Goal: Find specific page/section: Find specific page/section

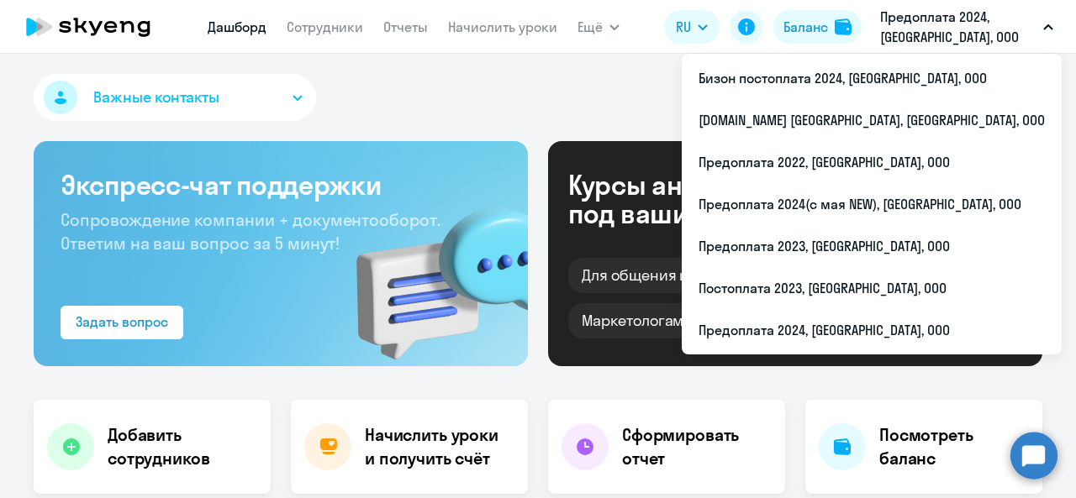
click at [513, 115] on div "Важные контакты" at bounding box center [538, 101] width 1008 height 54
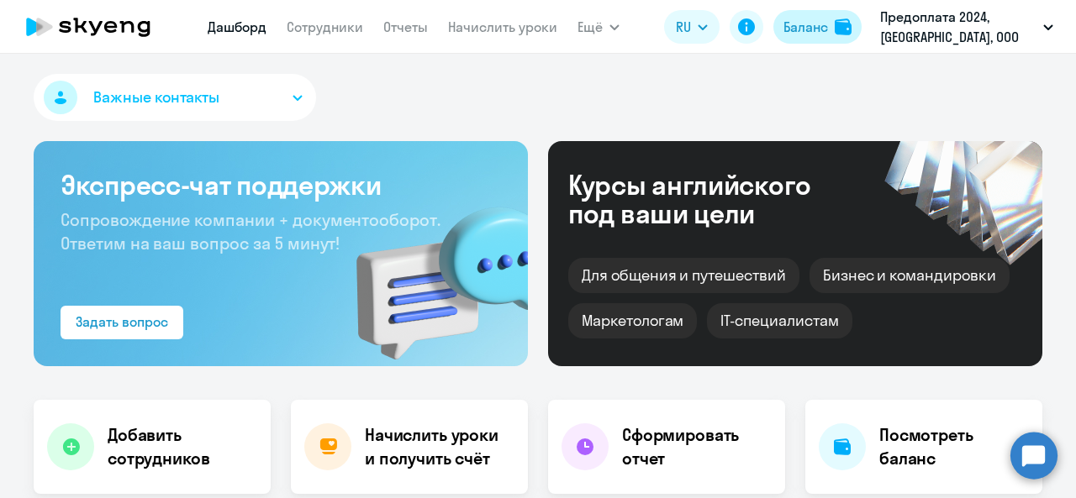
select select "30"
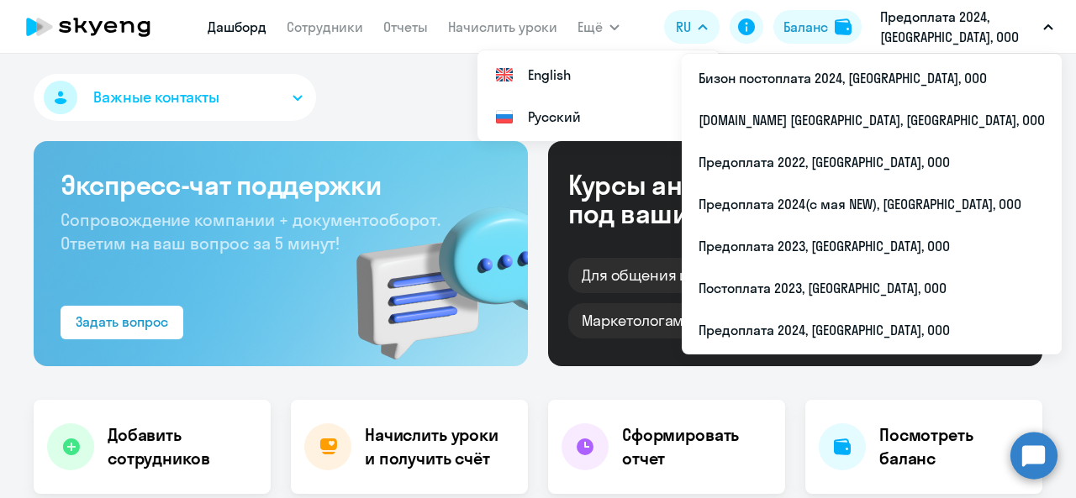
click at [919, 19] on p "Предоплата 2024, [GEOGRAPHIC_DATA], ООО" at bounding box center [958, 27] width 156 height 40
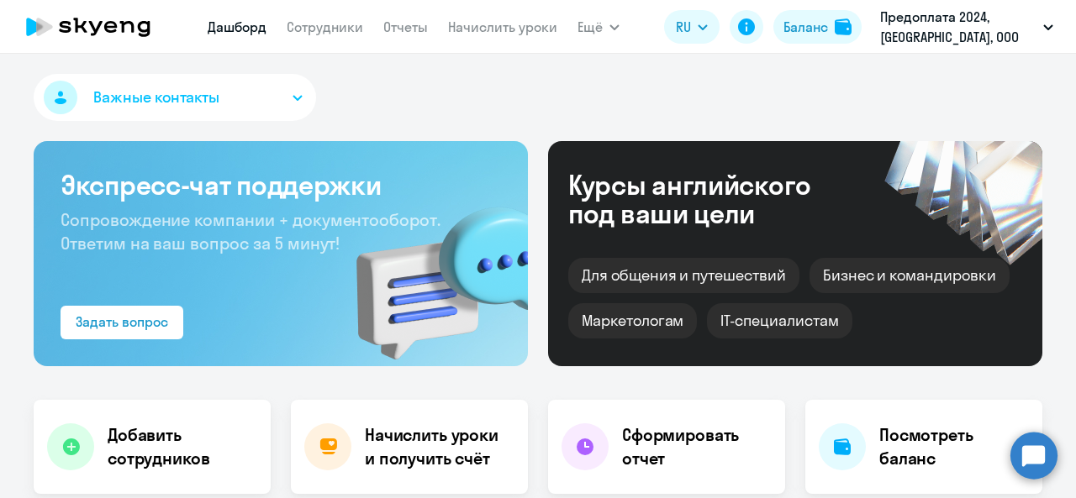
click at [919, 19] on p "Предоплата 2024, [GEOGRAPHIC_DATA], ООО" at bounding box center [958, 27] width 156 height 40
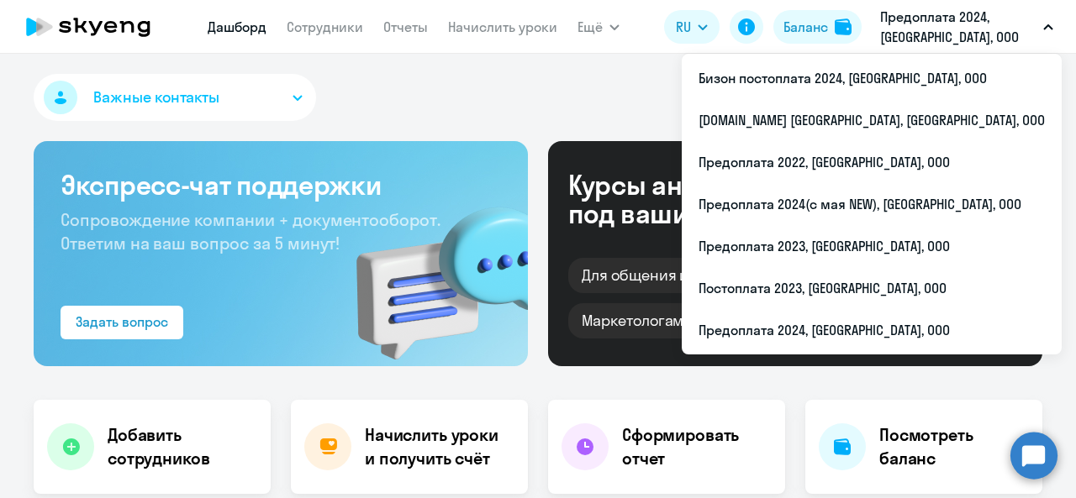
click at [922, 29] on p "Предоплата 2024, [GEOGRAPHIC_DATA], ООО" at bounding box center [958, 27] width 156 height 40
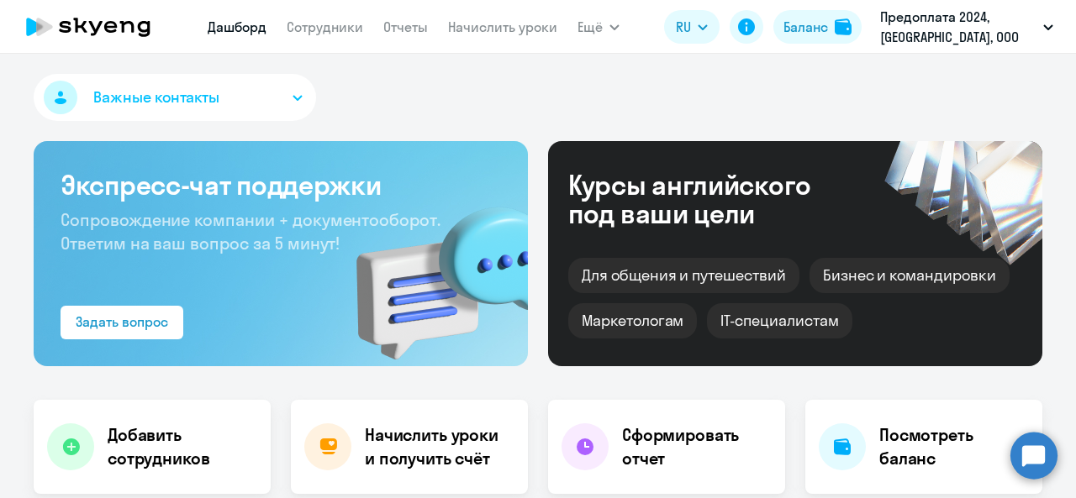
click at [922, 29] on p "Предоплата 2024, [GEOGRAPHIC_DATA], ООО" at bounding box center [958, 27] width 156 height 40
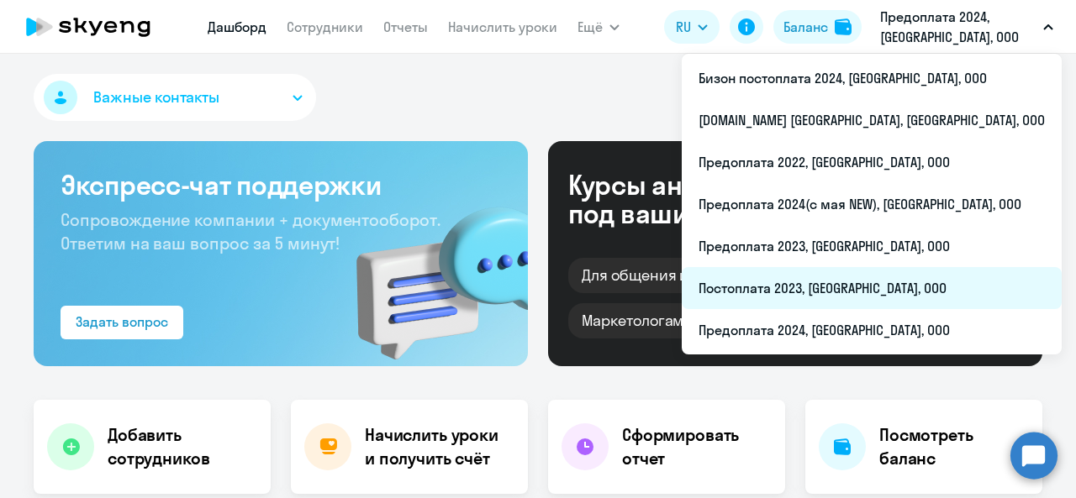
click at [887, 288] on li "Постоплата 2023, [GEOGRAPHIC_DATA], ООО" at bounding box center [871, 288] width 380 height 42
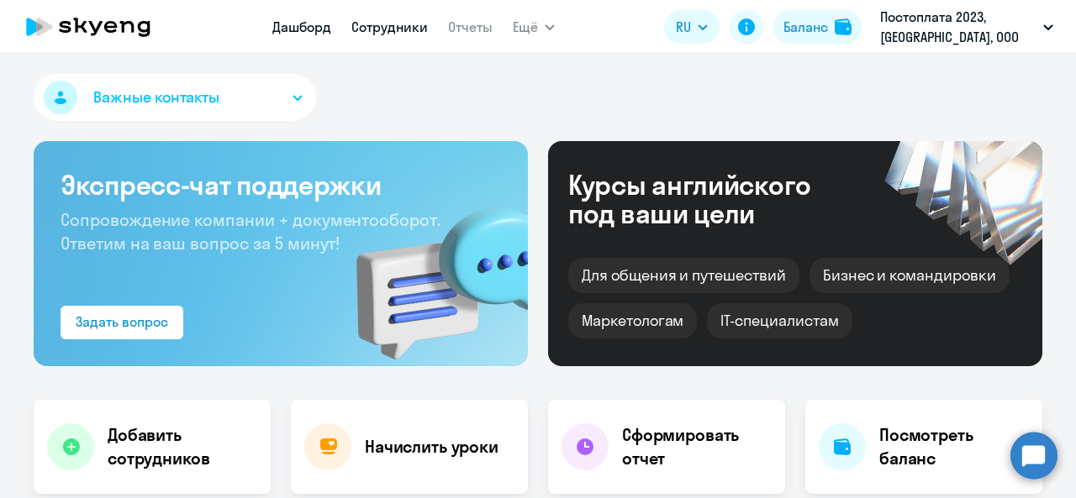
click at [362, 21] on link "Сотрудники" at bounding box center [389, 26] width 76 height 17
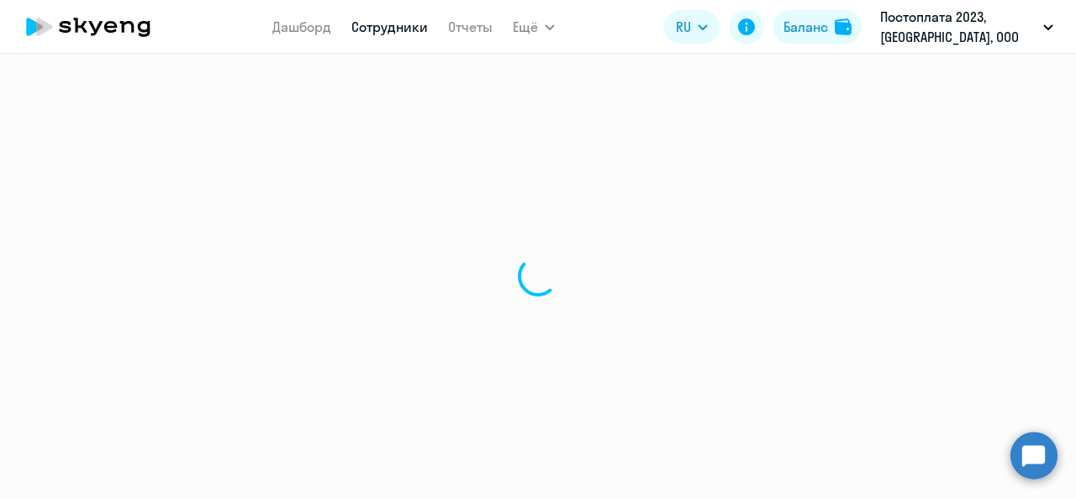
select select "30"
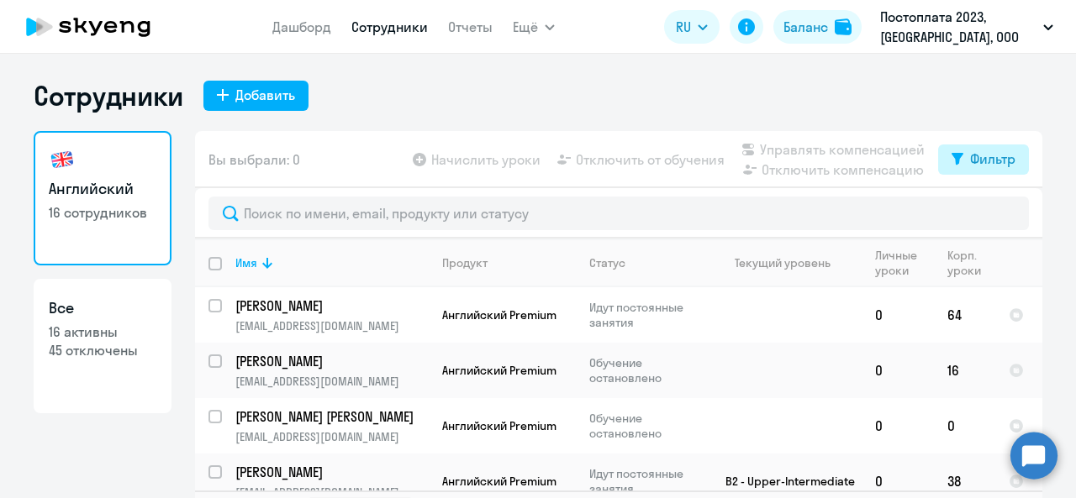
click at [977, 154] on div "Фильтр" at bounding box center [992, 159] width 45 height 20
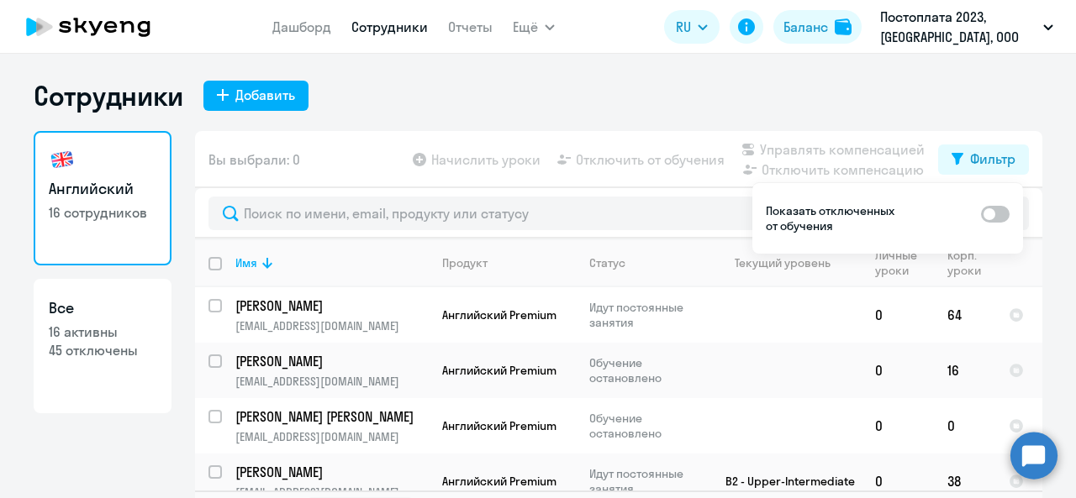
click at [1003, 208] on span at bounding box center [995, 214] width 29 height 17
click at [981, 213] on input "checkbox" at bounding box center [980, 213] width 1 height 1
checkbox input "true"
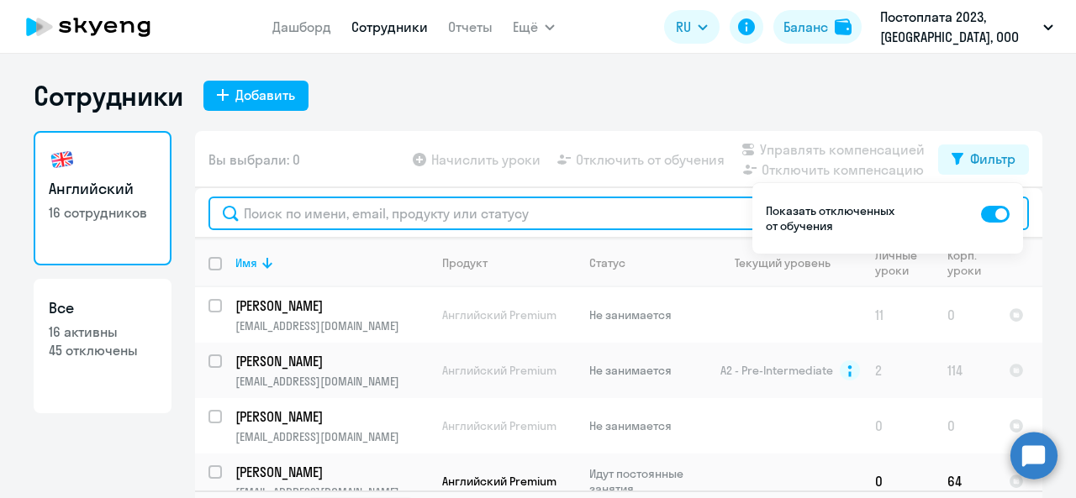
click at [493, 224] on input "text" at bounding box center [618, 214] width 820 height 34
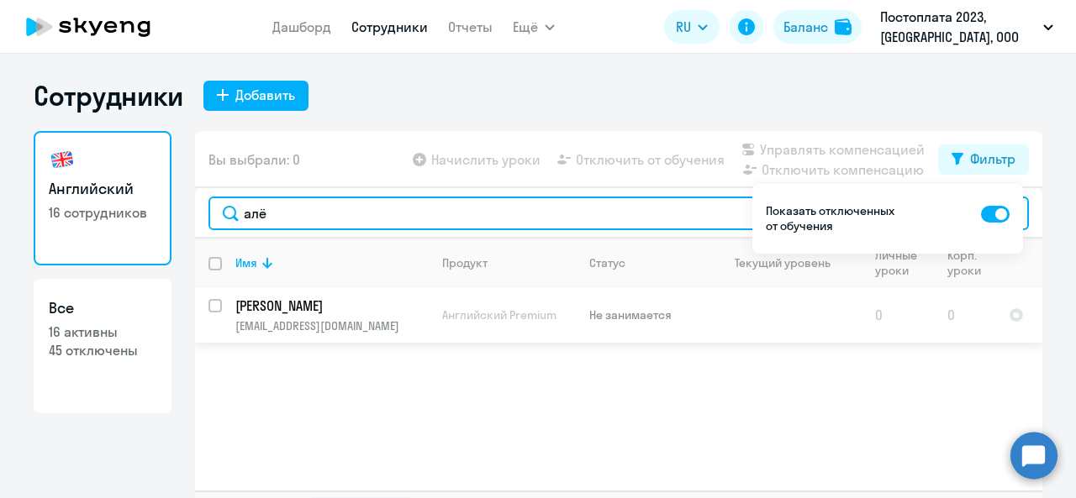
type input "алё"
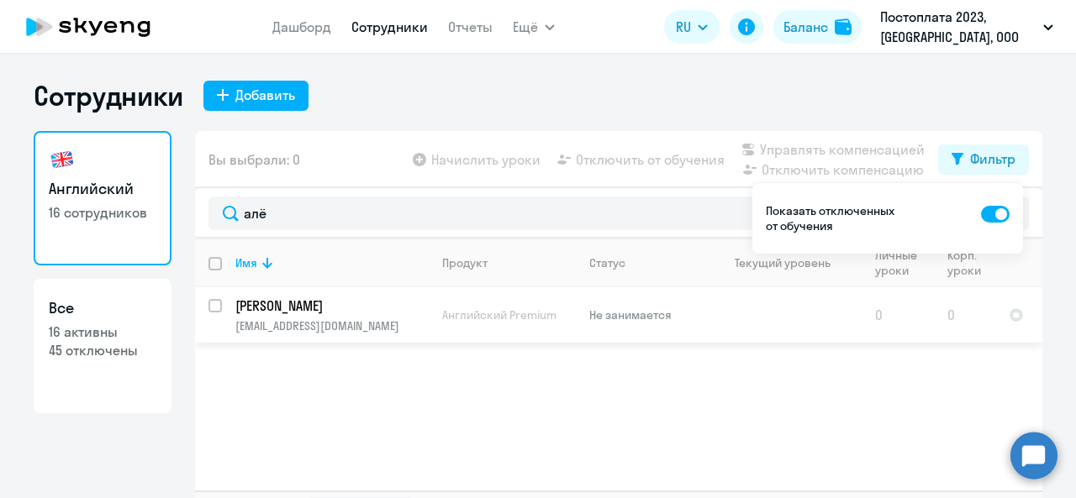
click at [214, 300] on input "select row 21029252" at bounding box center [225, 316] width 34 height 34
checkbox input "true"
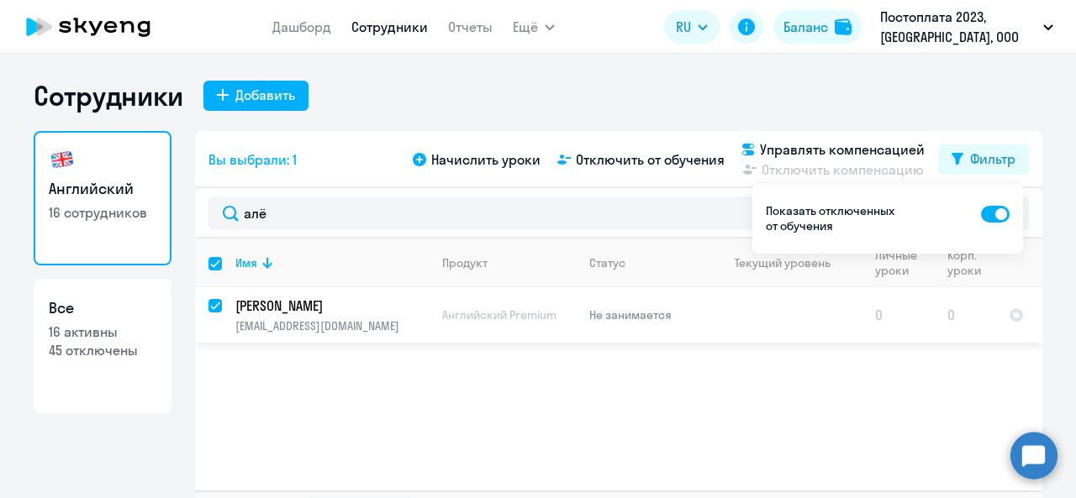
click at [410, 315] on td "[PERSON_NAME] [PERSON_NAME][EMAIL_ADDRESS][DOMAIN_NAME]" at bounding box center [325, 314] width 207 height 55
select select "english"
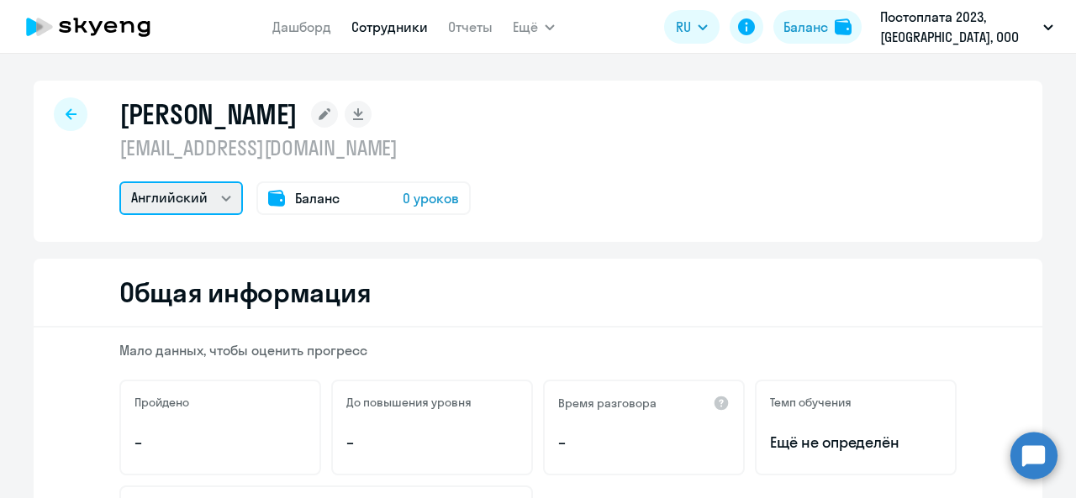
click at [167, 196] on select "Английский" at bounding box center [181, 199] width 124 height 34
drag, startPoint x: 167, startPoint y: 196, endPoint x: 197, endPoint y: 190, distance: 30.8
click at [167, 196] on select "Английский" at bounding box center [181, 199] width 124 height 34
click at [66, 118] on icon at bounding box center [71, 114] width 11 height 12
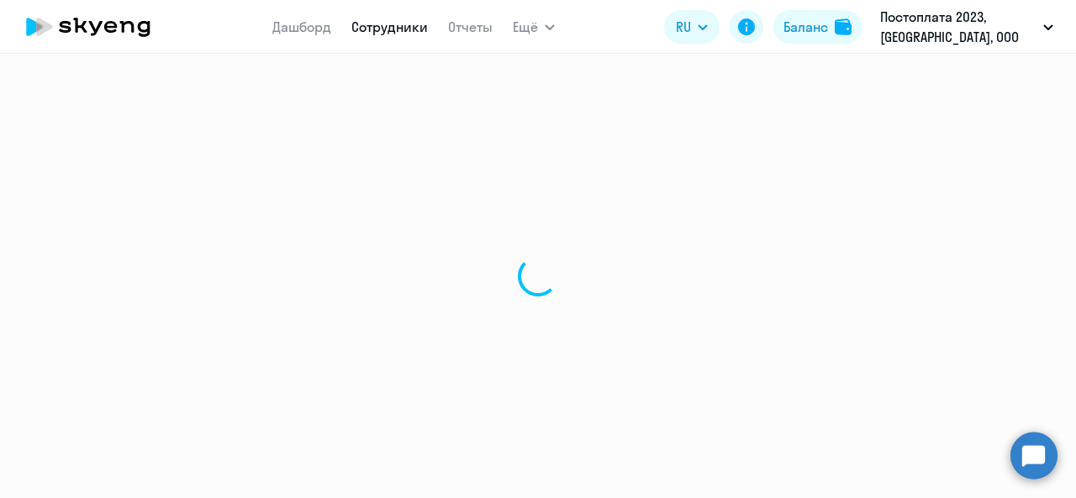
select select "30"
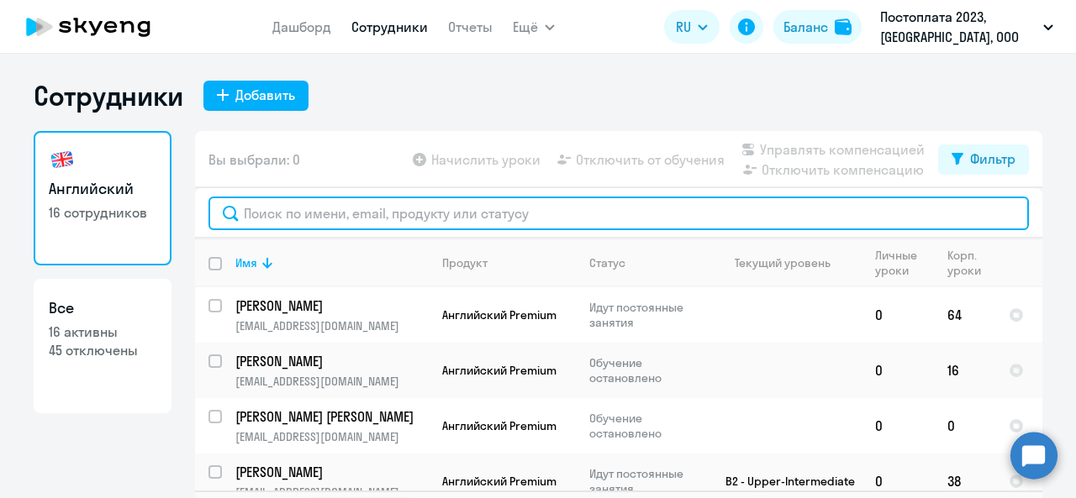
click at [456, 213] on input "text" at bounding box center [618, 214] width 820 height 34
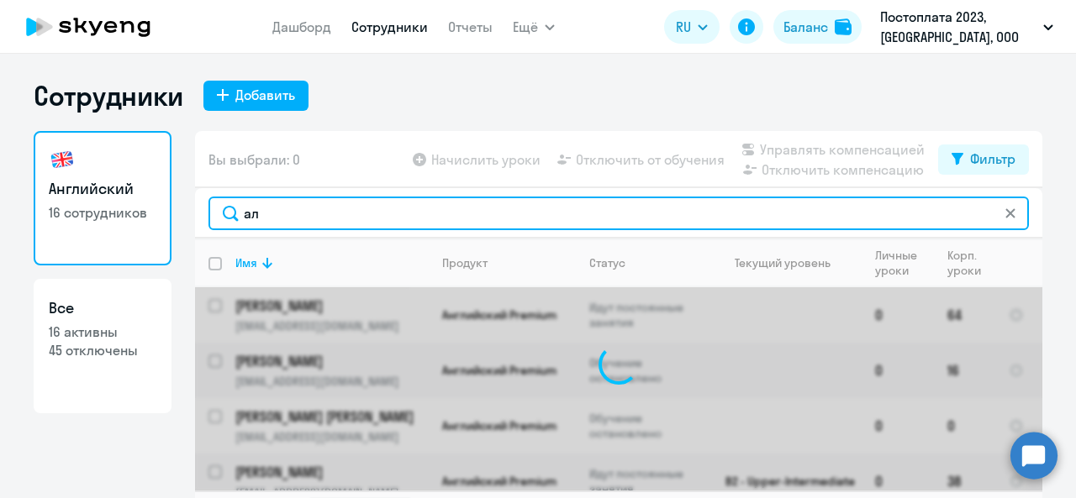
type input "алё"
